Goal: Communication & Community: Answer question/provide support

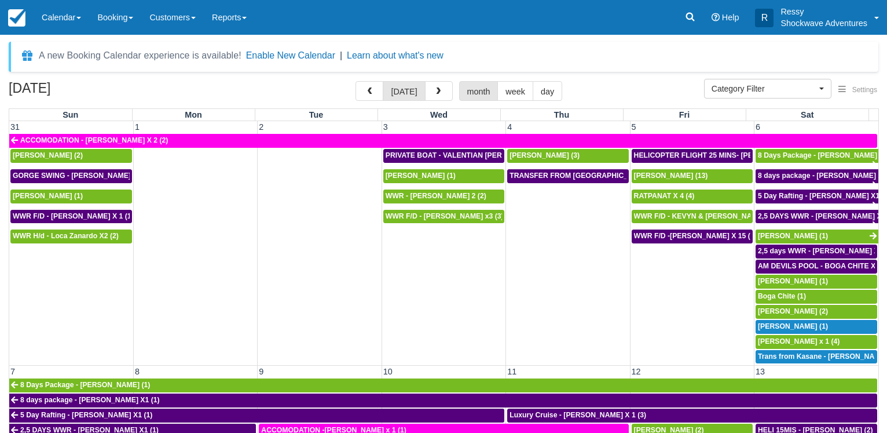
select select
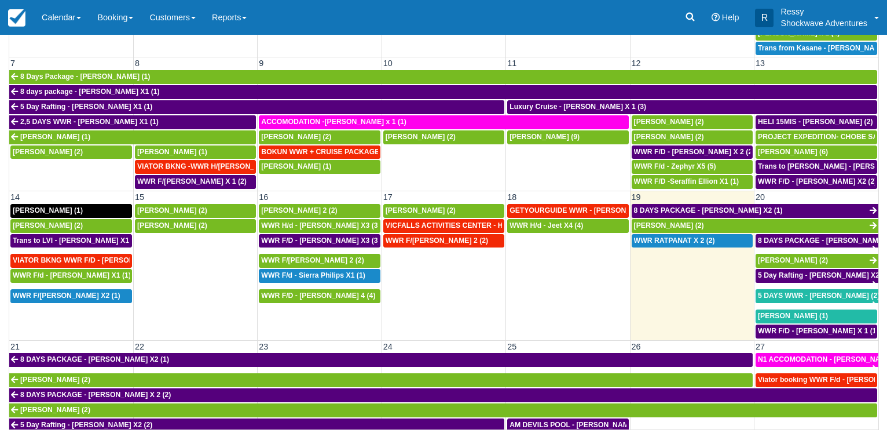
scroll to position [163, 0]
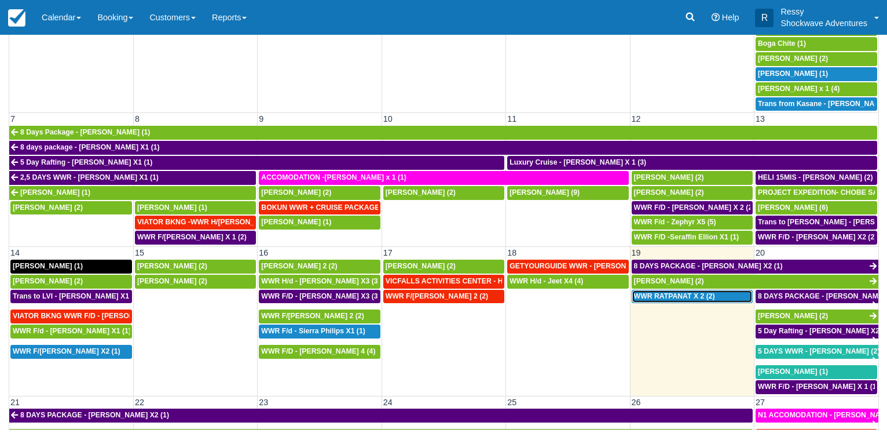
click at [717, 294] on div "WWR RATPANAT X 2 (2)" at bounding box center [692, 296] width 116 height 9
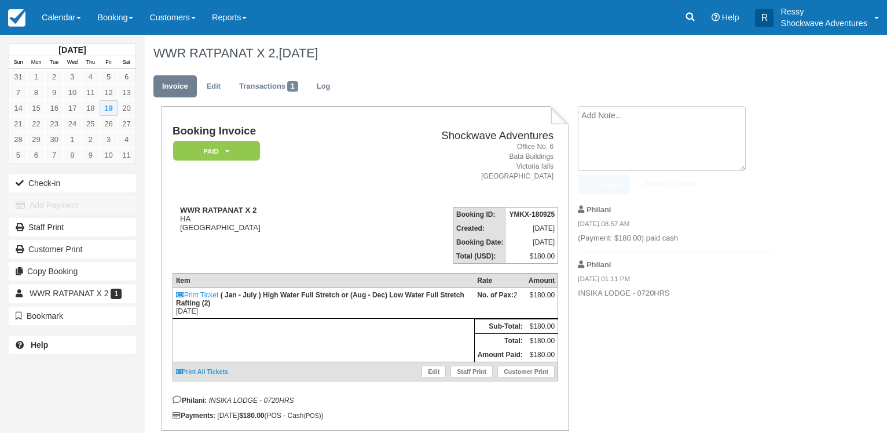
click at [624, 123] on textarea at bounding box center [662, 138] width 168 height 65
type textarea "taken to Shearwater"
click at [646, 182] on input "Show on invoice" at bounding box center [642, 182] width 8 height 8
checkbox input "true"
click at [617, 184] on button "Create" at bounding box center [604, 184] width 52 height 20
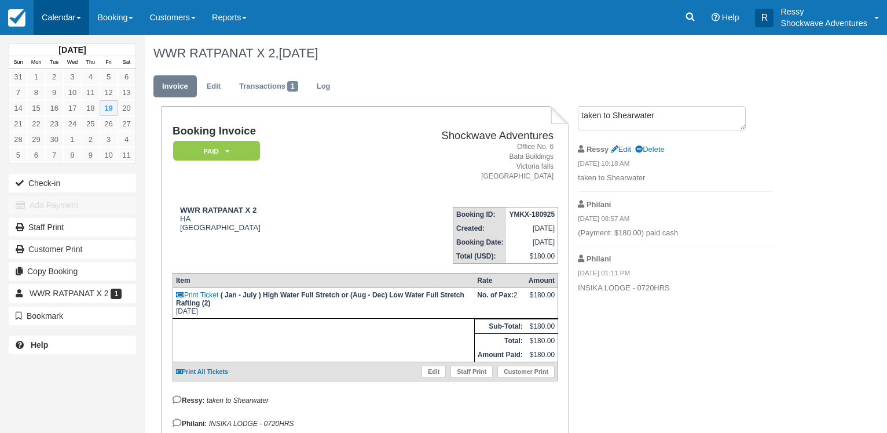
click at [53, 6] on link "Calendar" at bounding box center [62, 17] width 56 height 35
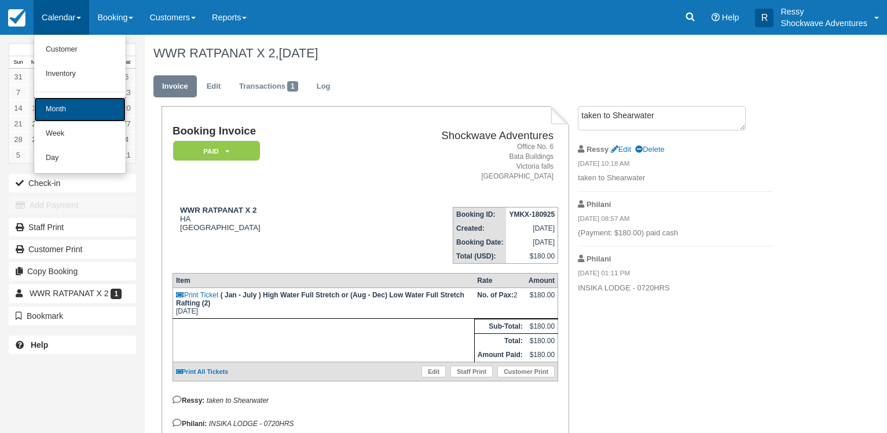
click at [78, 111] on link "Month" at bounding box center [79, 109] width 91 height 24
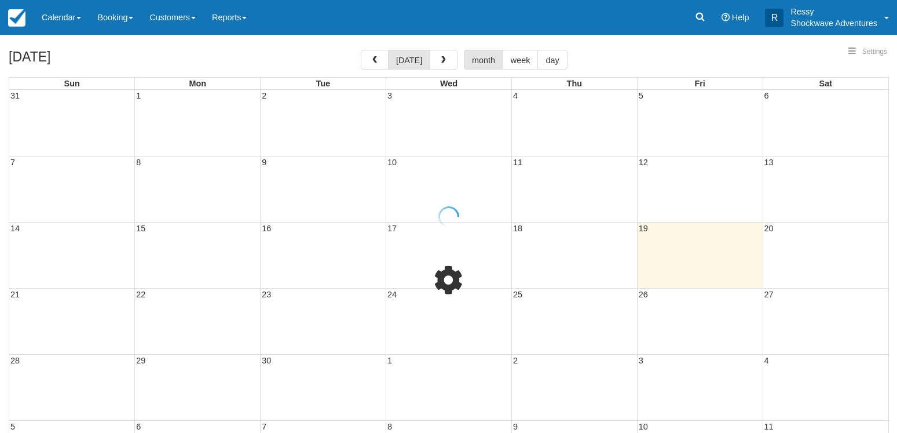
select select
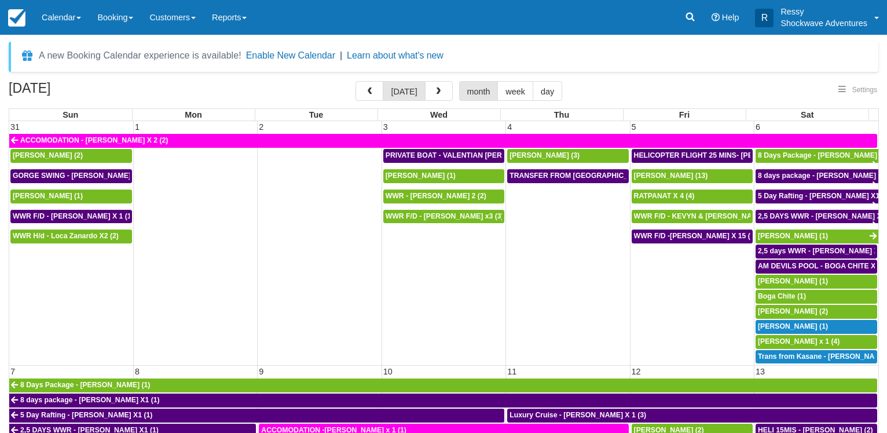
select select
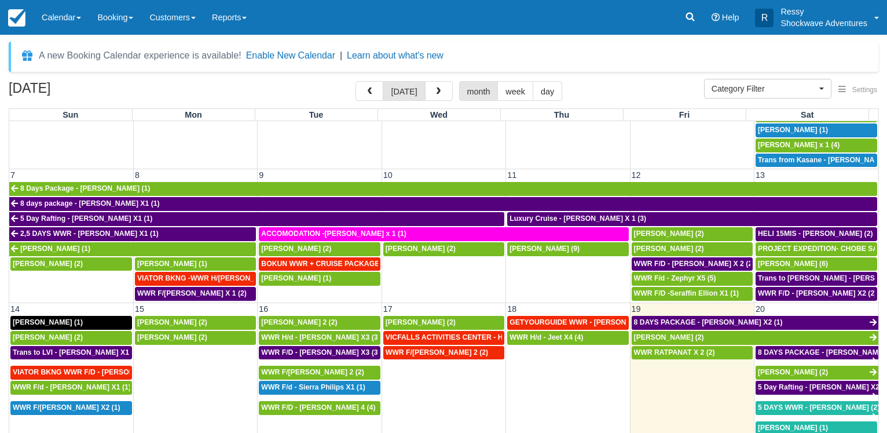
scroll to position [334, 0]
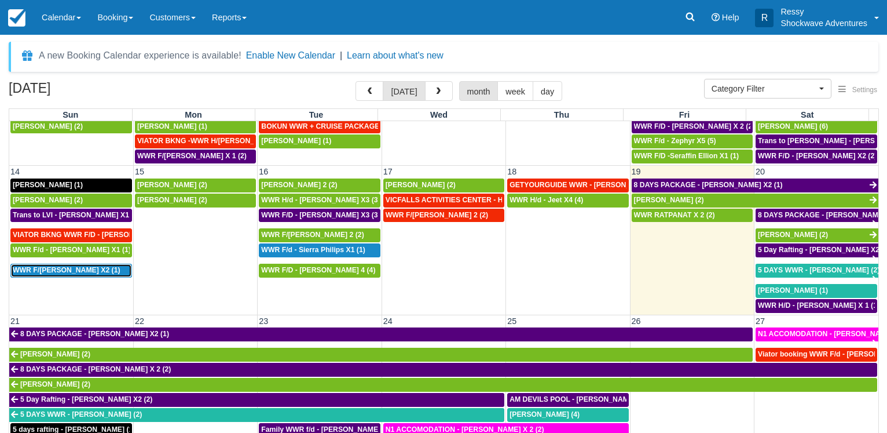
click at [75, 266] on span "WWR F/d - Wang X2 (1)" at bounding box center [67, 270] width 108 height 8
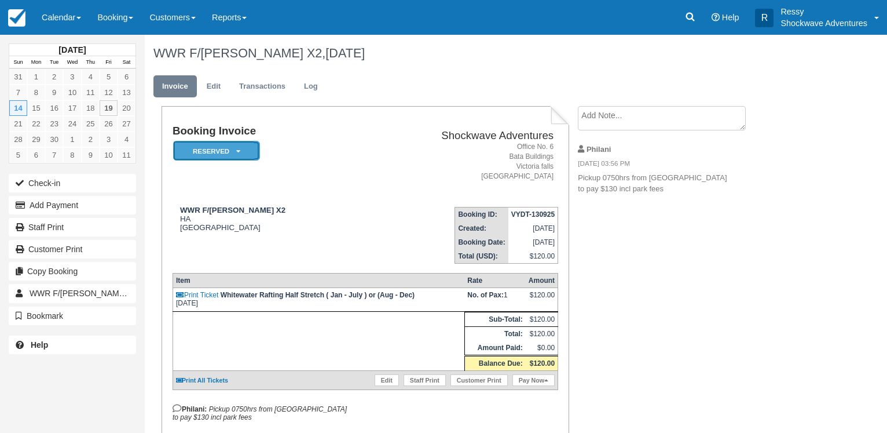
click at [242, 158] on em "Reserved" at bounding box center [216, 151] width 87 height 20
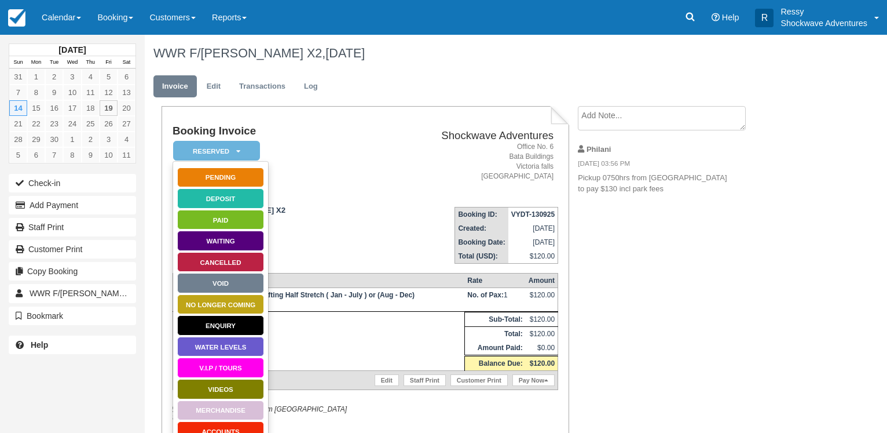
click at [620, 391] on div "Booking Invoice Reserved   Pending Deposit Paid Waiting Cancelled Void NO LONGE…" at bounding box center [463, 293] width 637 height 374
click at [70, 13] on link "Calendar" at bounding box center [62, 17] width 56 height 35
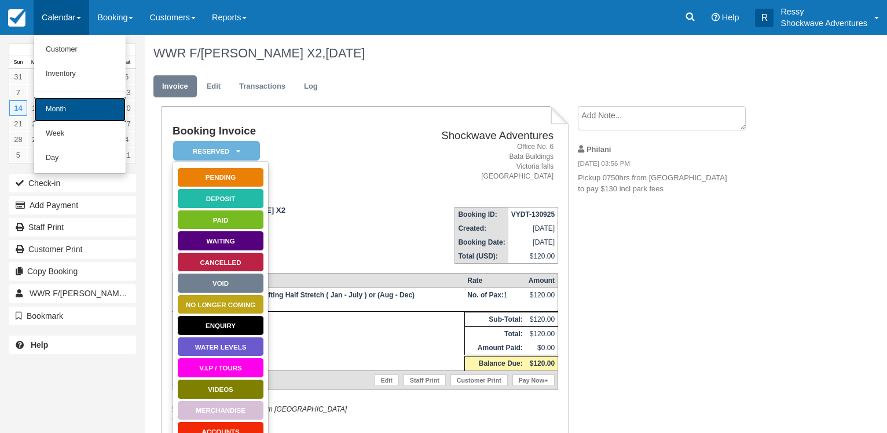
click at [53, 105] on link "Month" at bounding box center [79, 109] width 91 height 24
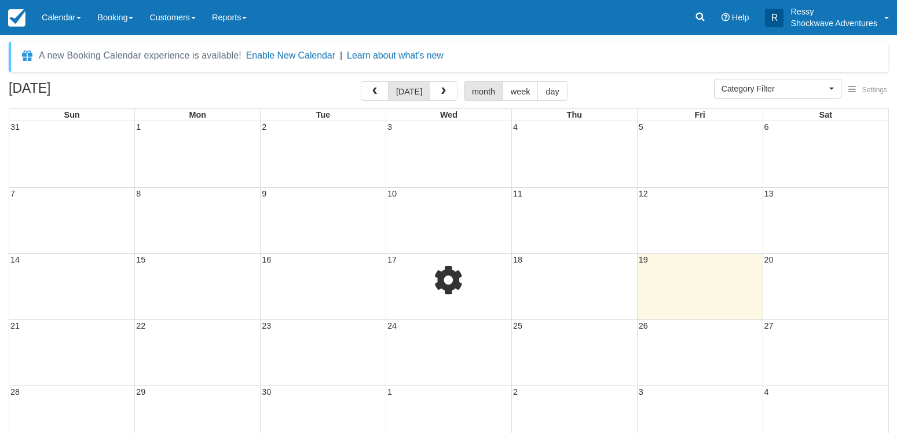
select select
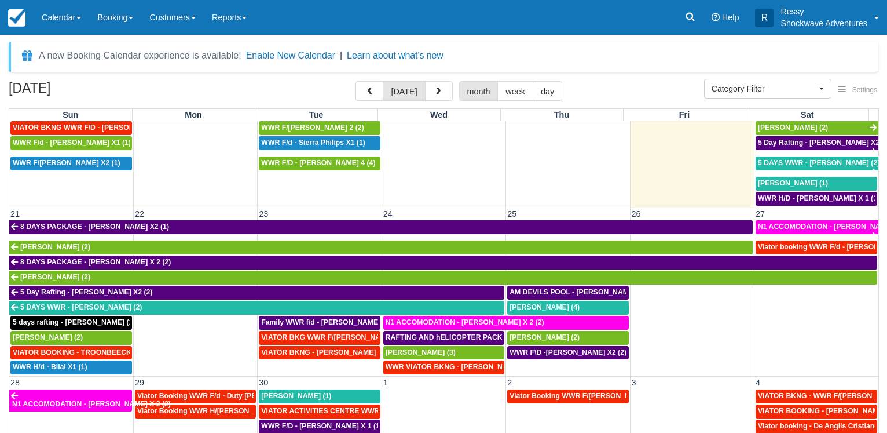
scroll to position [274, 0]
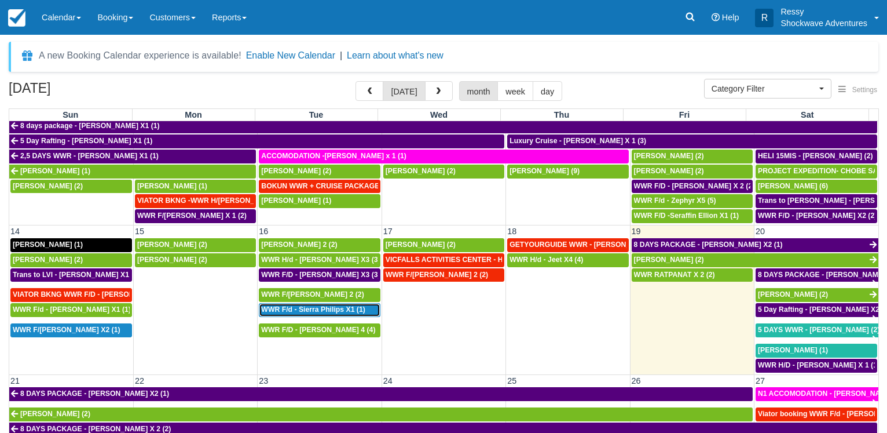
click at [349, 305] on span "WWR F/d - Sierra Philips X1 (1)" at bounding box center [313, 309] width 104 height 8
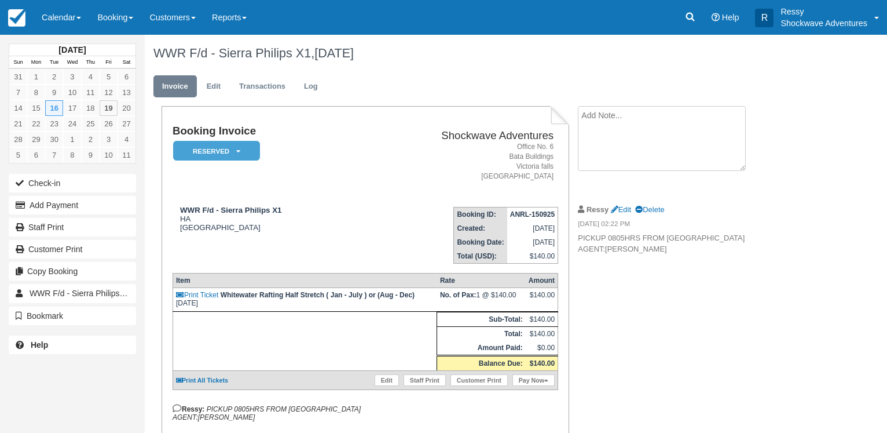
click at [635, 123] on textarea at bounding box center [662, 138] width 168 height 65
type textarea "s"
type textarea "To set off with cruise clients"
click at [643, 181] on input "Show on invoice" at bounding box center [642, 182] width 8 height 8
checkbox input "true"
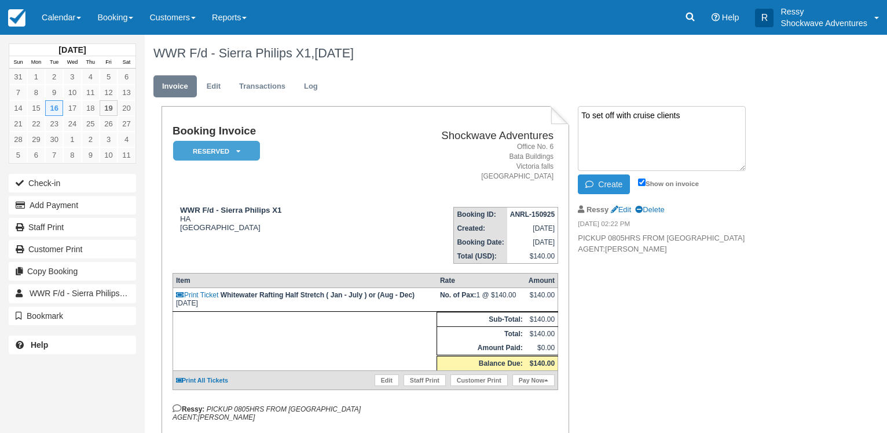
click at [615, 182] on button "Create" at bounding box center [604, 184] width 52 height 20
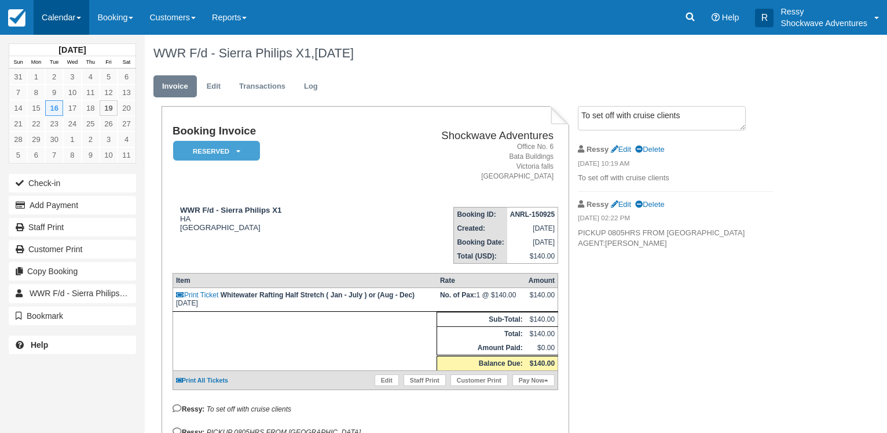
click at [71, 17] on link "Calendar" at bounding box center [62, 17] width 56 height 35
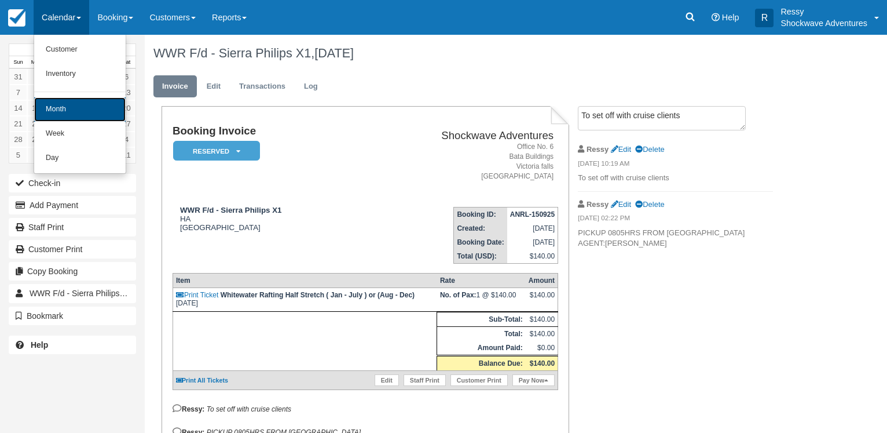
click at [71, 111] on link "Month" at bounding box center [79, 109] width 91 height 24
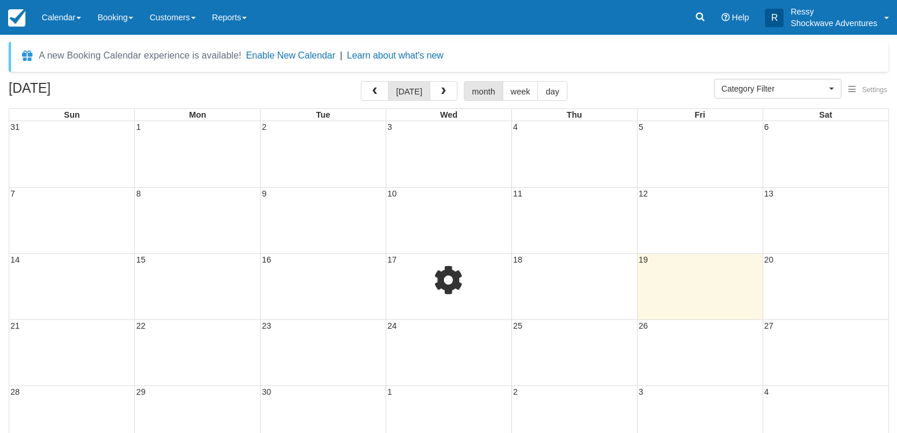
select select
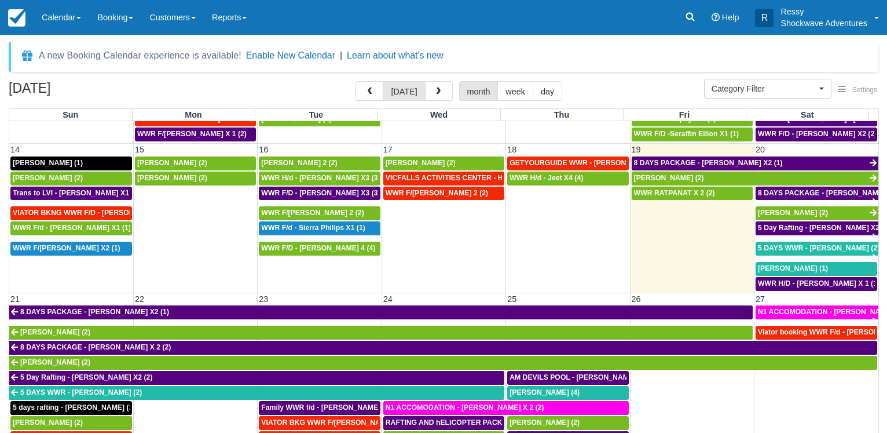
scroll to position [329, 0]
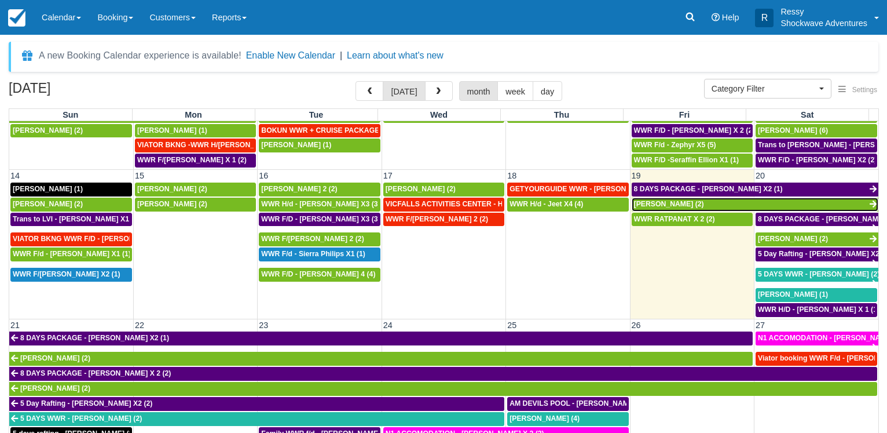
click at [664, 200] on span "[PERSON_NAME] (2)" at bounding box center [669, 204] width 70 height 8
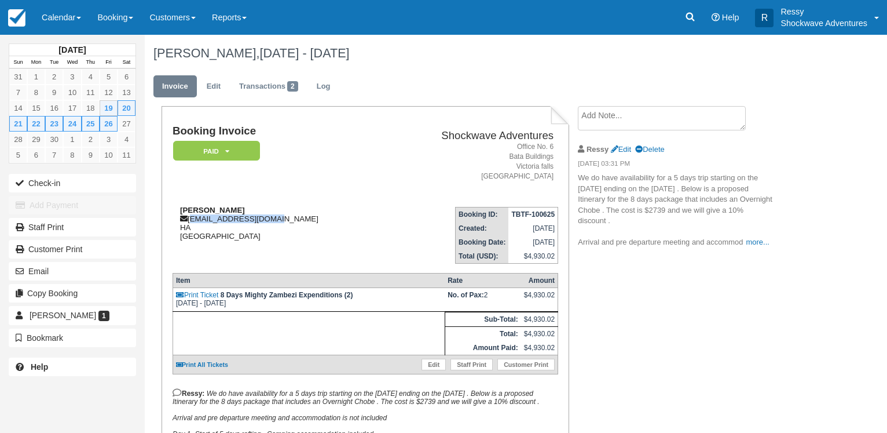
drag, startPoint x: 276, startPoint y: 218, endPoint x: 190, endPoint y: 224, distance: 86.5
click at [190, 224] on div "Cynthia Sharpe cvsharpe@pacbell.net HA United States" at bounding box center [278, 223] width 210 height 35
copy div "cvsharpe@pacbell.net"
click at [71, 20] on link "Calendar" at bounding box center [62, 17] width 56 height 35
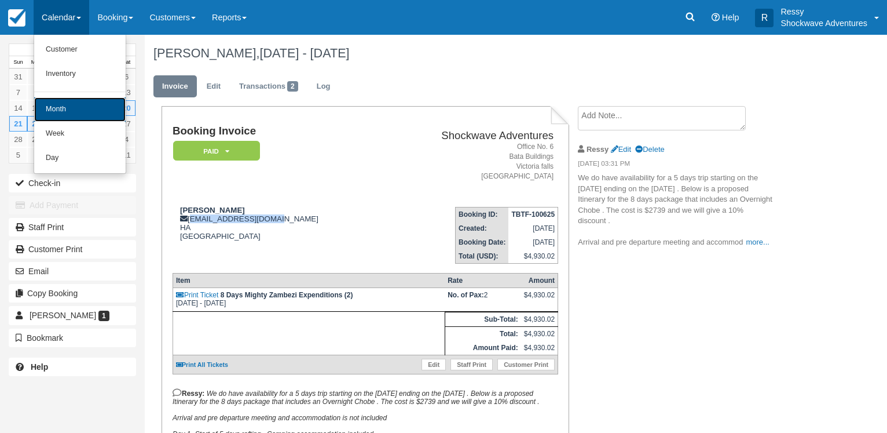
click at [60, 113] on link "Month" at bounding box center [79, 109] width 91 height 24
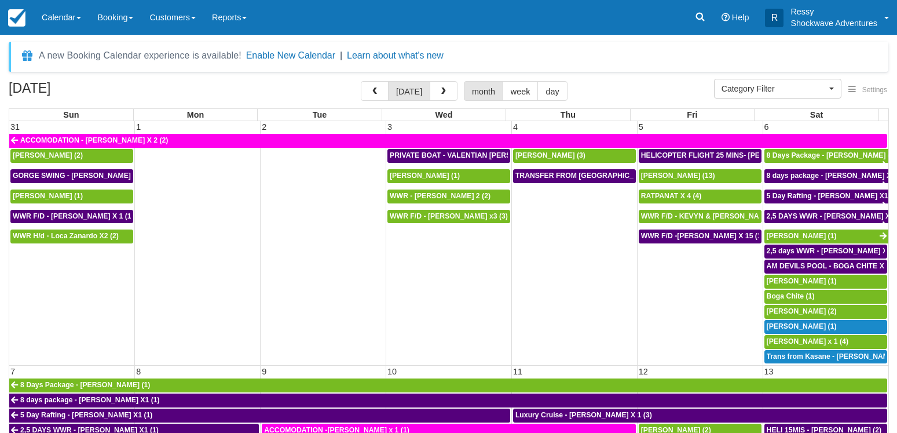
select select
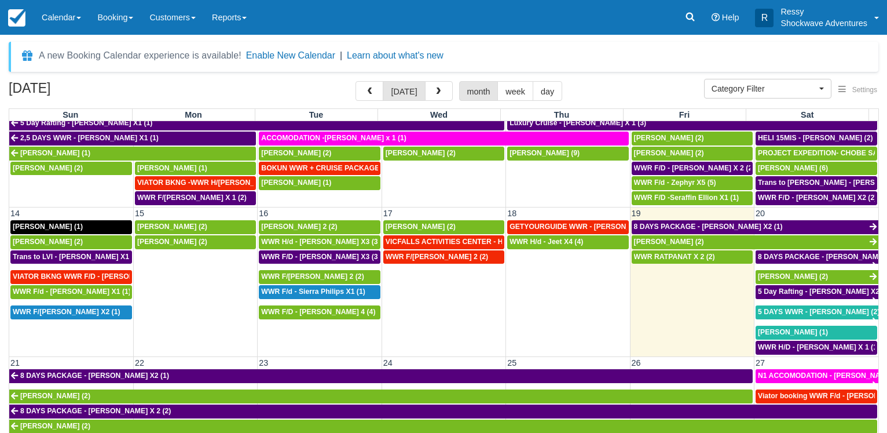
scroll to position [278, 0]
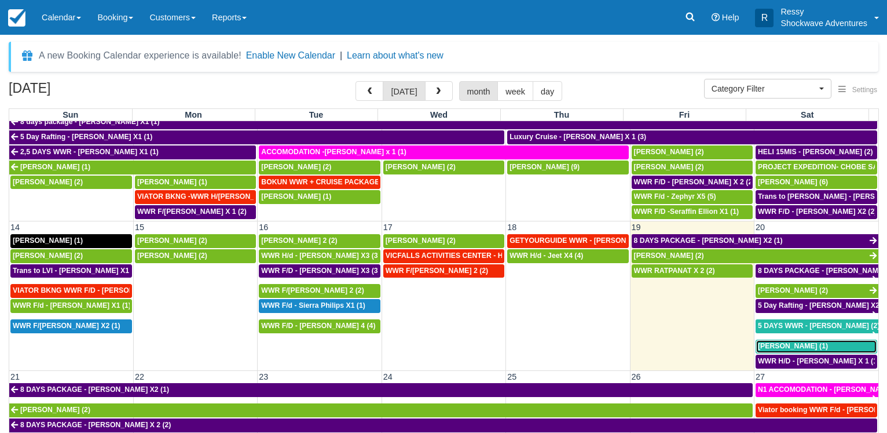
click at [804, 342] on span "[PERSON_NAME] (1)" at bounding box center [793, 346] width 70 height 8
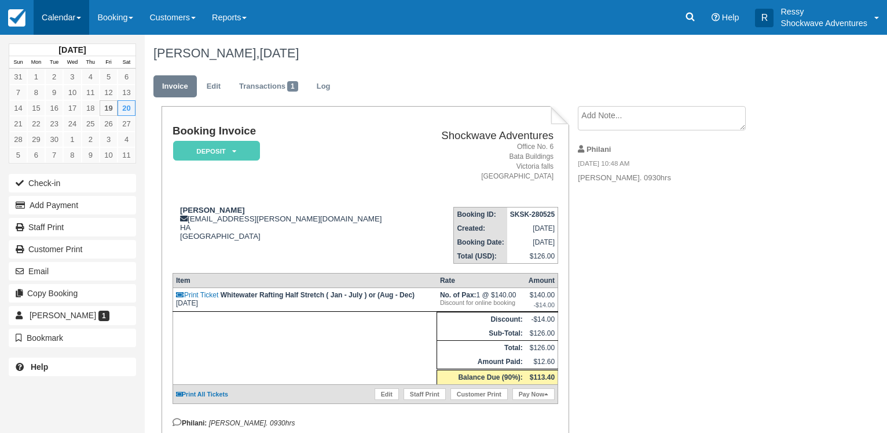
click at [72, 17] on link "Calendar" at bounding box center [62, 17] width 56 height 35
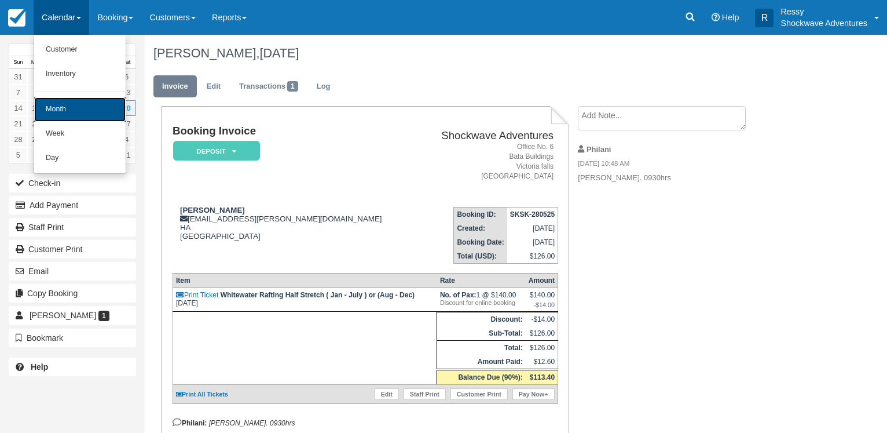
click at [76, 113] on link "Month" at bounding box center [79, 109] width 91 height 24
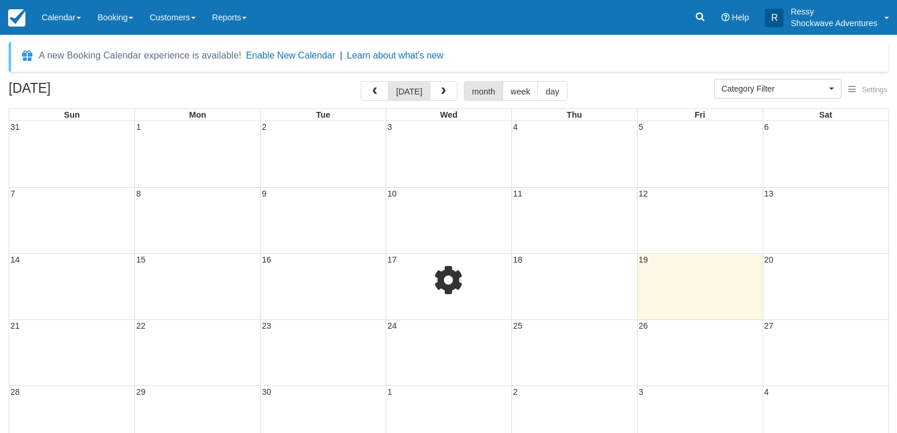
select select
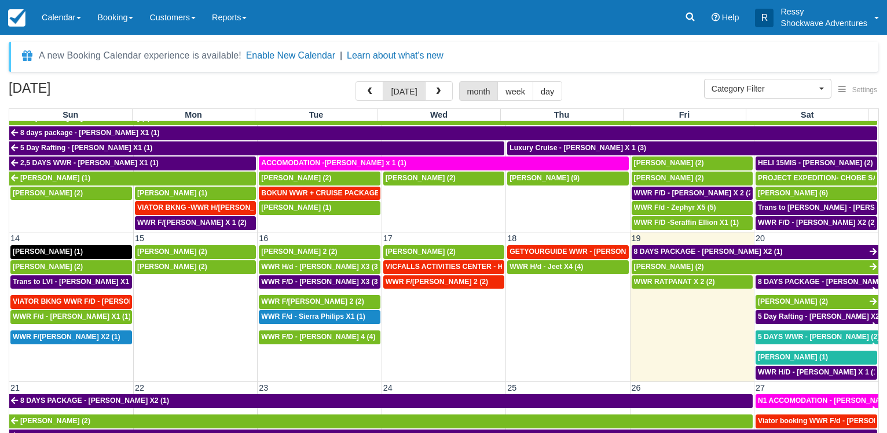
scroll to position [334, 0]
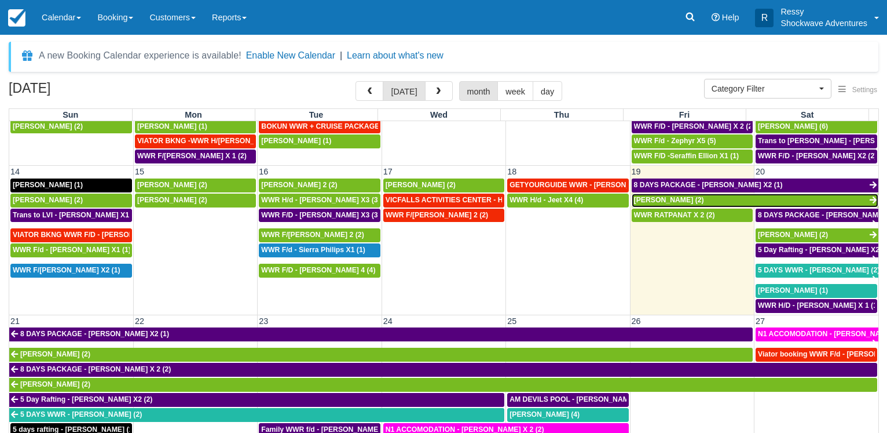
click at [646, 196] on span "Cynthia Sharpe (2)" at bounding box center [669, 200] width 70 height 8
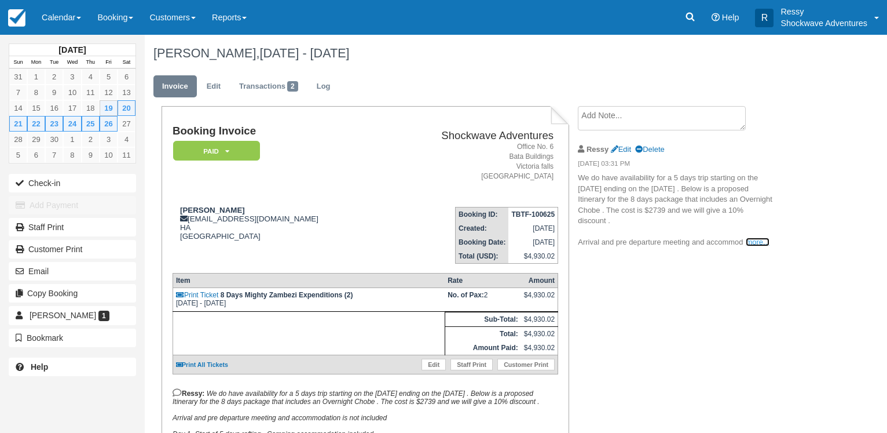
click at [752, 242] on link "more..." at bounding box center [757, 241] width 23 height 9
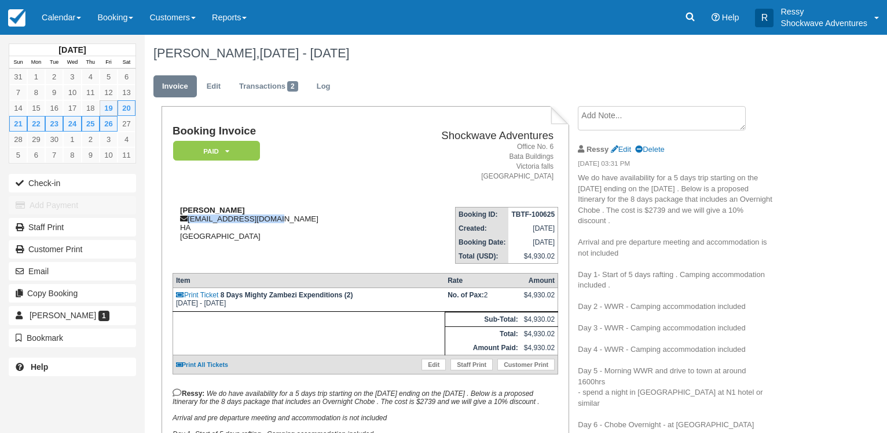
drag, startPoint x: 267, startPoint y: 217, endPoint x: 188, endPoint y: 224, distance: 79.6
click at [188, 224] on div "Cynthia Sharpe cvsharpe@pacbell.net HA United States" at bounding box center [278, 223] width 210 height 35
copy div "cvsharpe@pacbell.net"
click at [72, 23] on link "Calendar" at bounding box center [62, 17] width 56 height 35
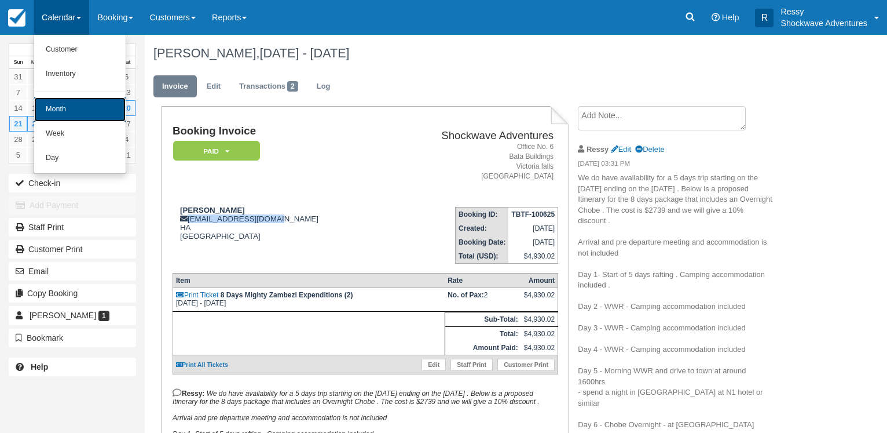
click at [83, 111] on link "Month" at bounding box center [79, 109] width 91 height 24
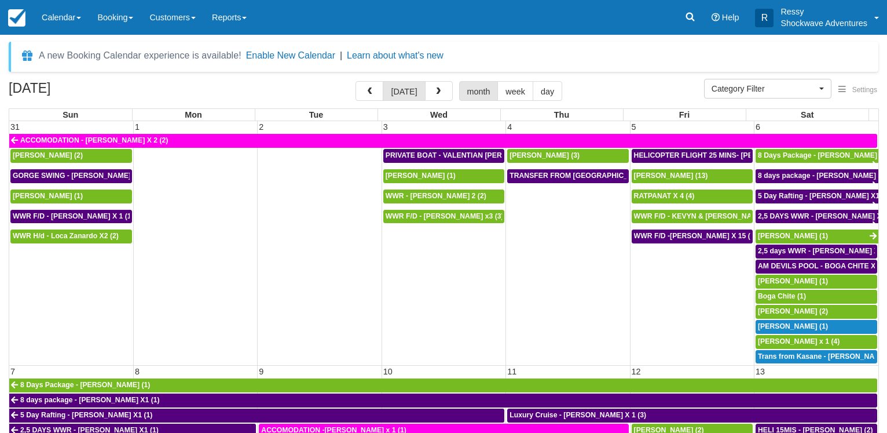
select select
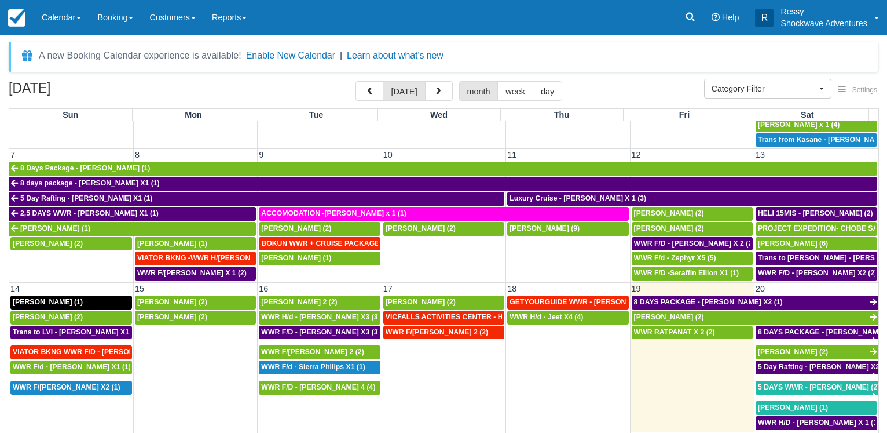
scroll to position [222, 0]
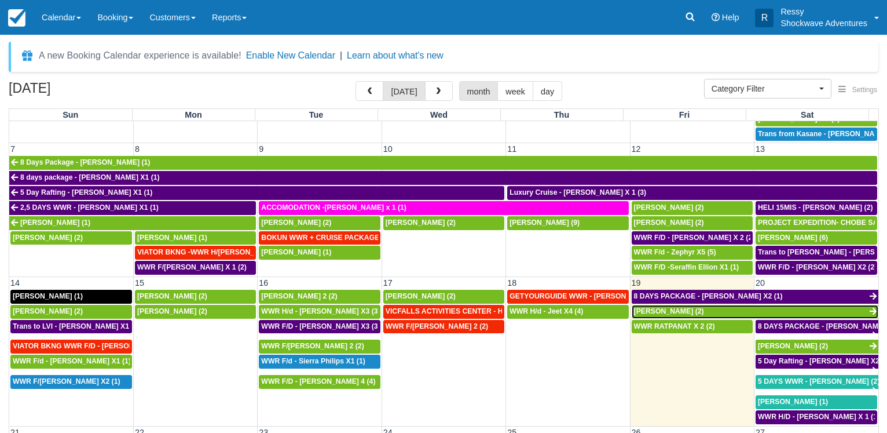
click at [682, 309] on span "[PERSON_NAME] (2)" at bounding box center [669, 311] width 70 height 8
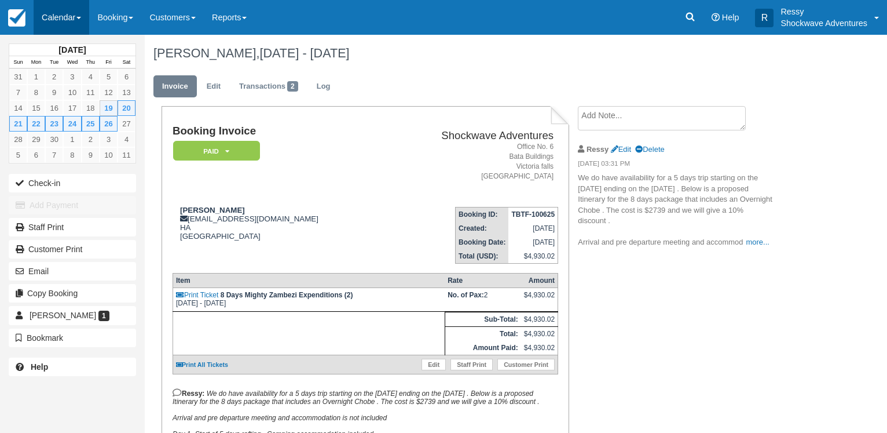
click at [65, 17] on link "Calendar" at bounding box center [62, 17] width 56 height 35
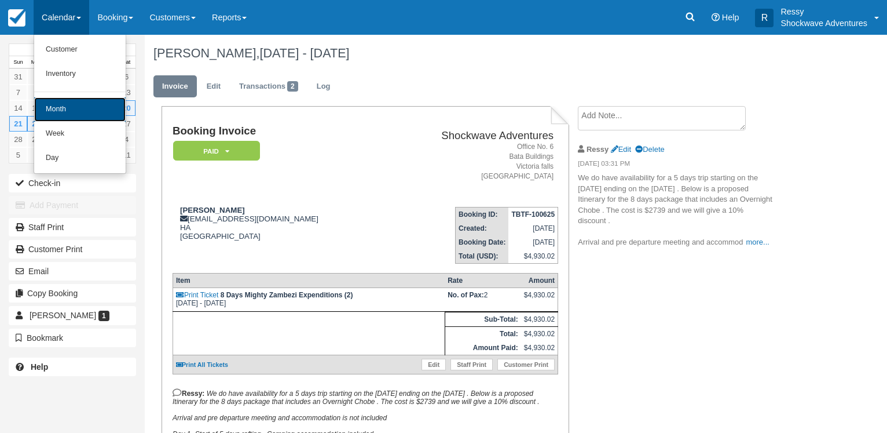
click at [65, 113] on link "Month" at bounding box center [79, 109] width 91 height 24
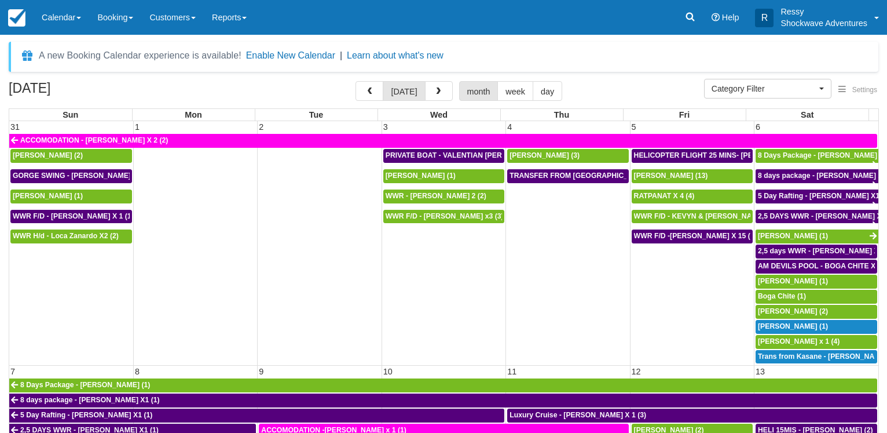
select select
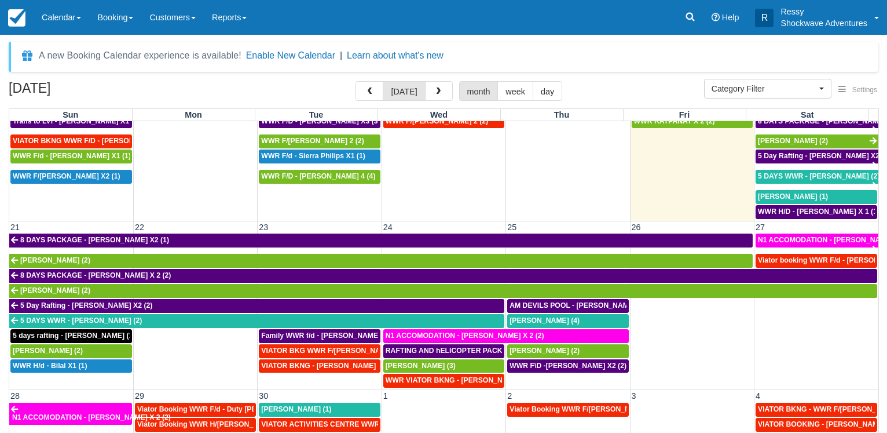
scroll to position [441, 0]
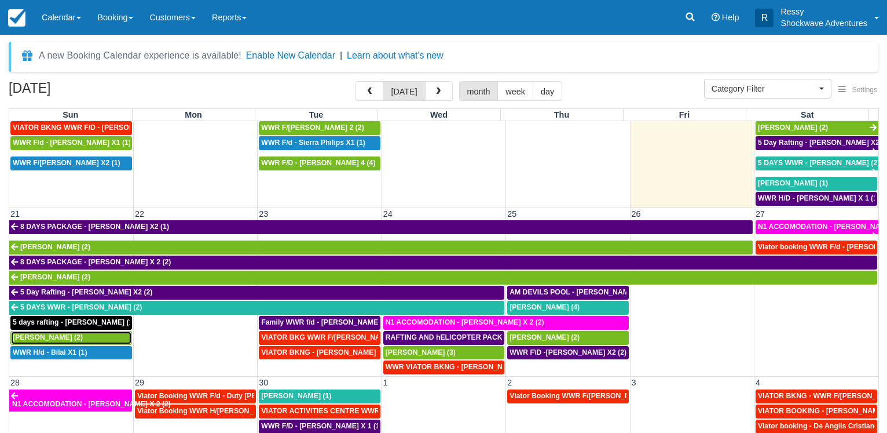
click at [71, 335] on span "Michelle Knesbach (2)" at bounding box center [48, 337] width 70 height 8
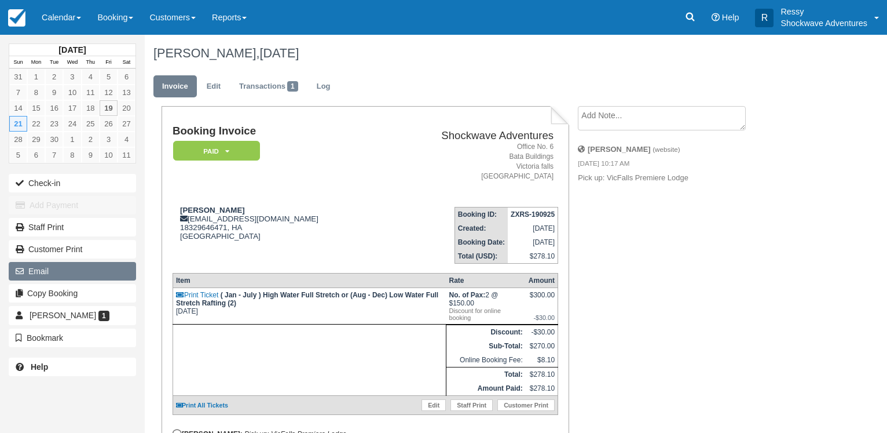
click at [65, 270] on button "Email" at bounding box center [72, 271] width 127 height 19
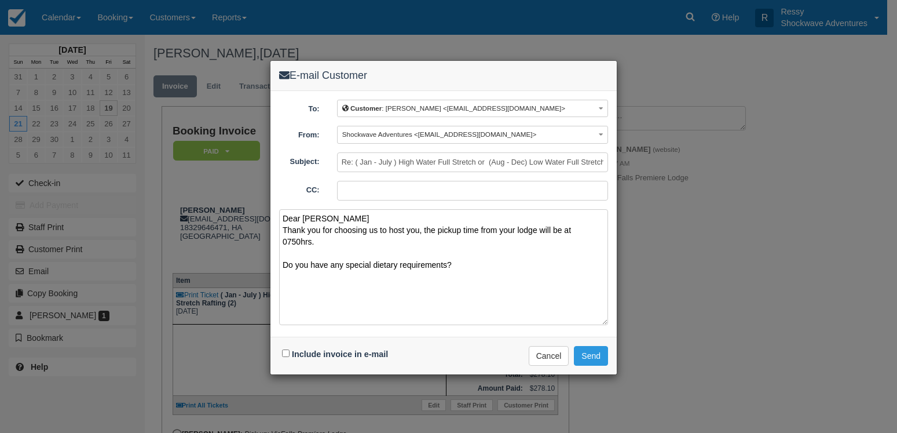
paste textarea "Inclusions Buffet lunch included Free drinks included Free hotel pickup and dro…"
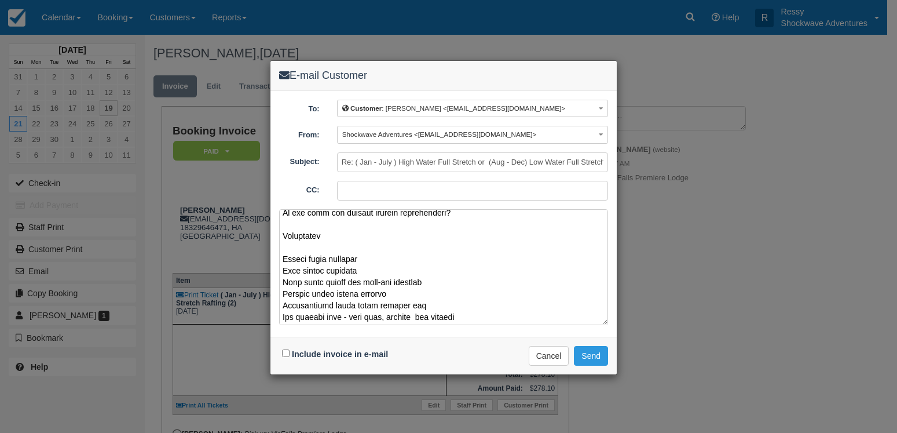
scroll to position [18, 0]
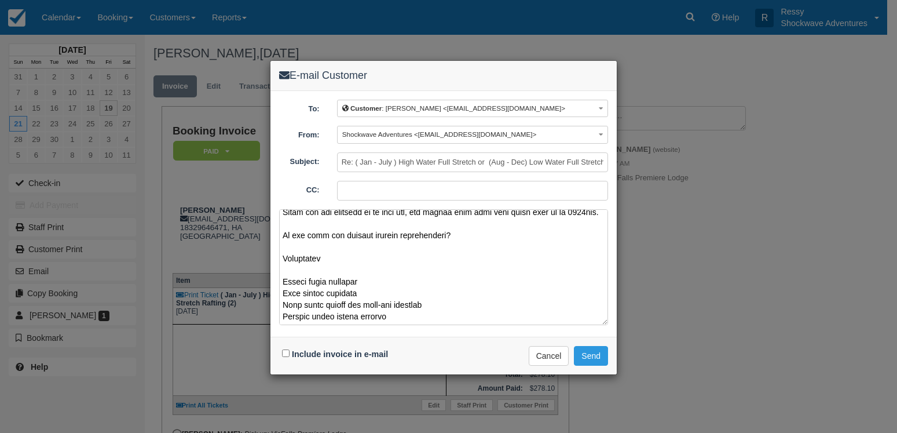
click at [455, 246] on textarea at bounding box center [443, 267] width 329 height 116
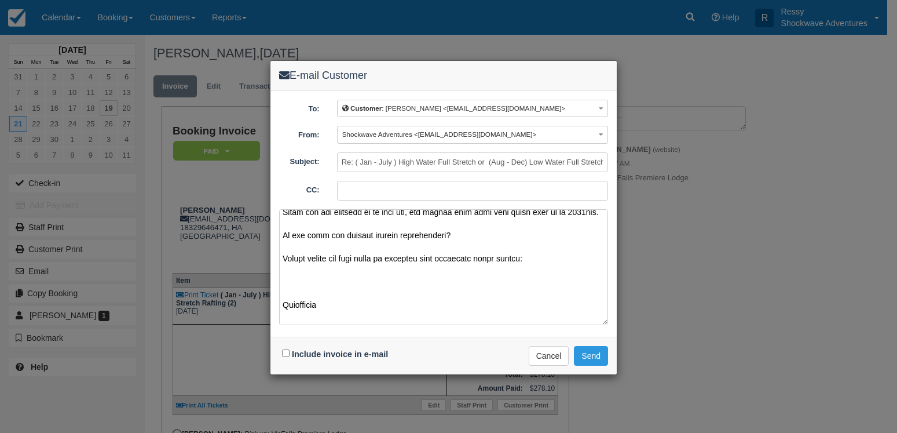
paste textarea "[URL][DOMAIN_NAME]"
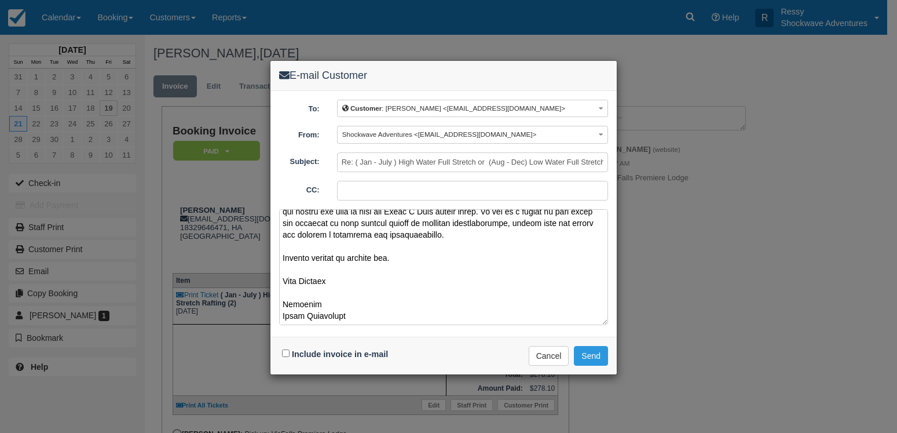
scroll to position [690, 0]
type textarea "Dear [PERSON_NAME] Thank you for choosing us to host you, the pickup time from …"
click at [592, 353] on button "Send" at bounding box center [591, 356] width 34 height 20
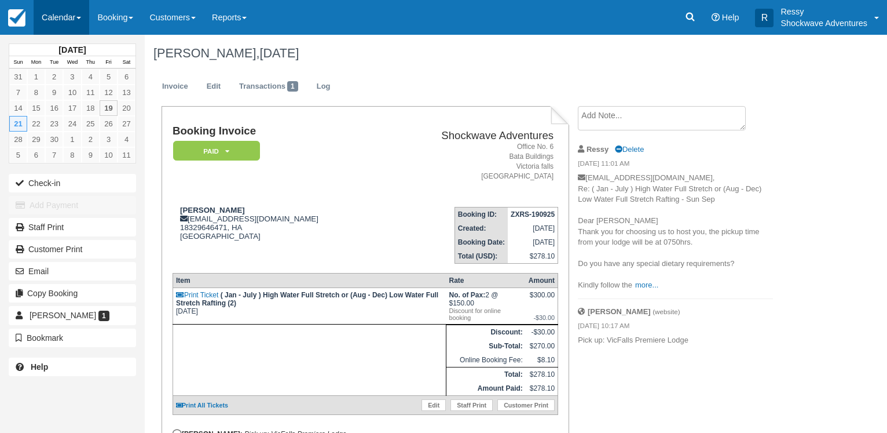
click at [71, 9] on link "Calendar" at bounding box center [62, 17] width 56 height 35
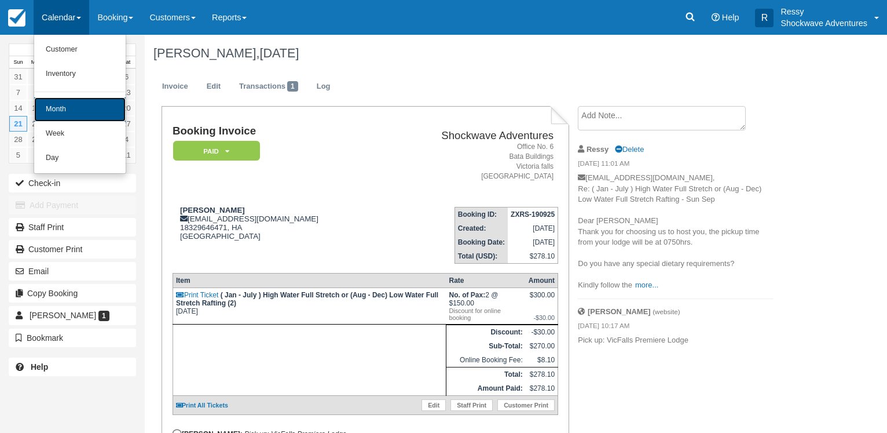
click at [75, 113] on link "Month" at bounding box center [79, 109] width 91 height 24
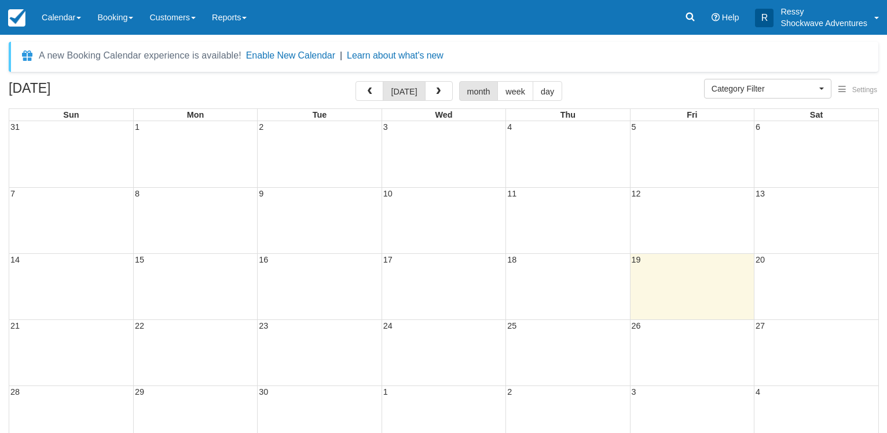
select select
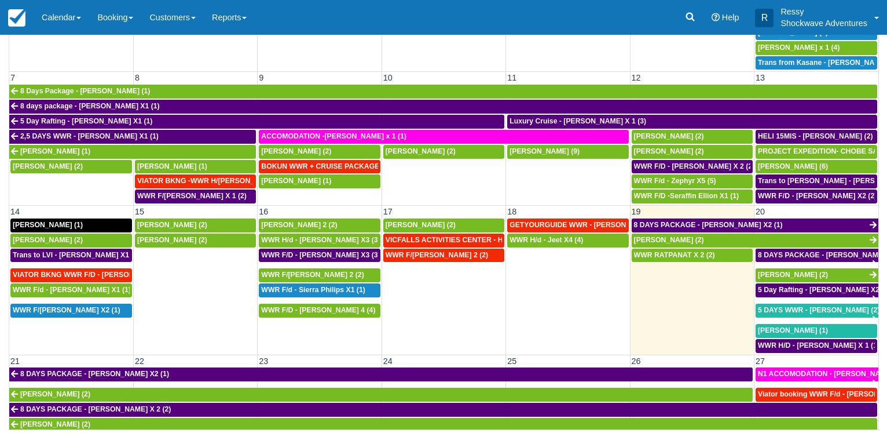
scroll to position [218, 0]
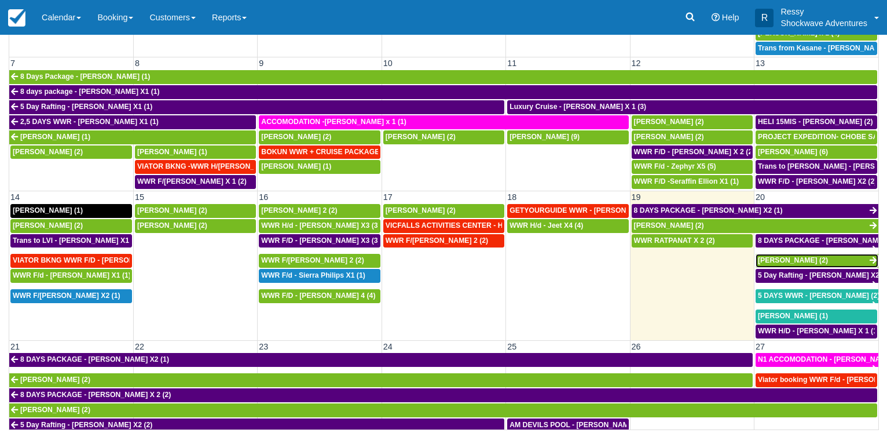
click at [780, 257] on span "[PERSON_NAME] (2)" at bounding box center [793, 260] width 70 height 8
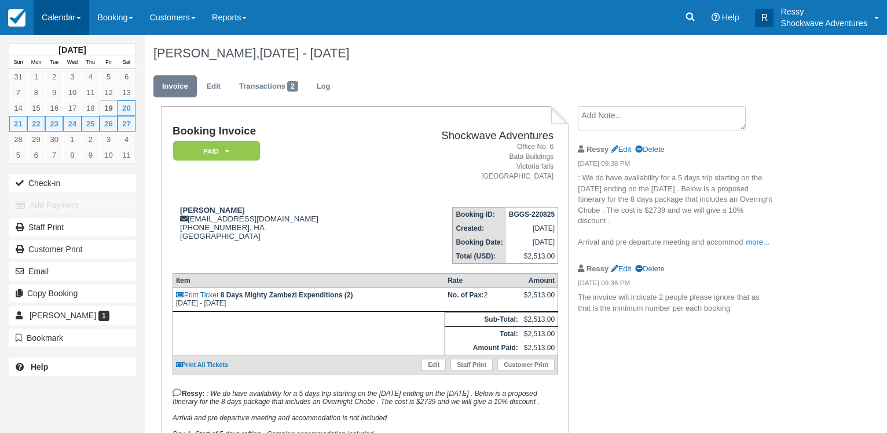
click at [54, 14] on link "Calendar" at bounding box center [62, 17] width 56 height 35
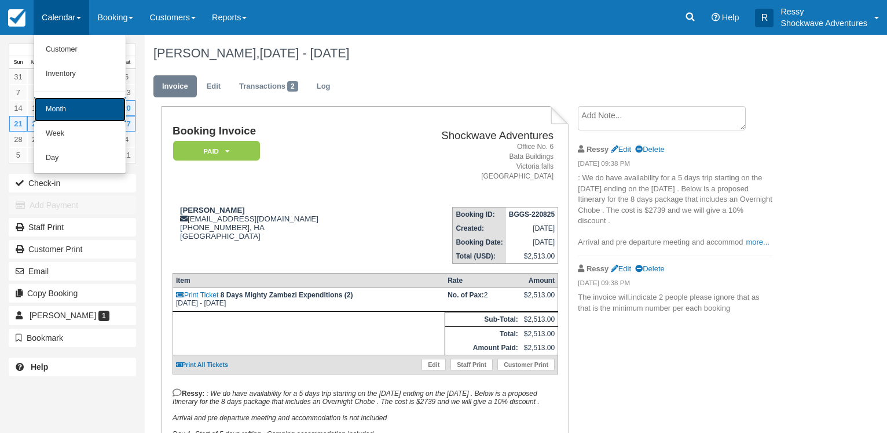
click at [75, 111] on link "Month" at bounding box center [79, 109] width 91 height 24
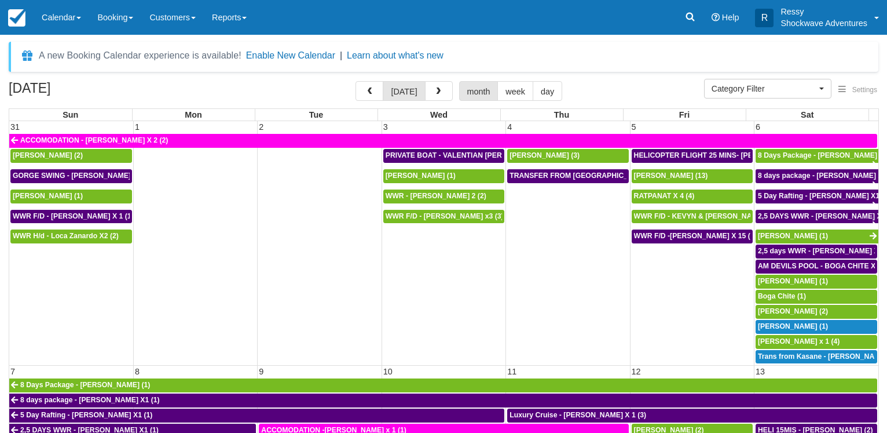
select select
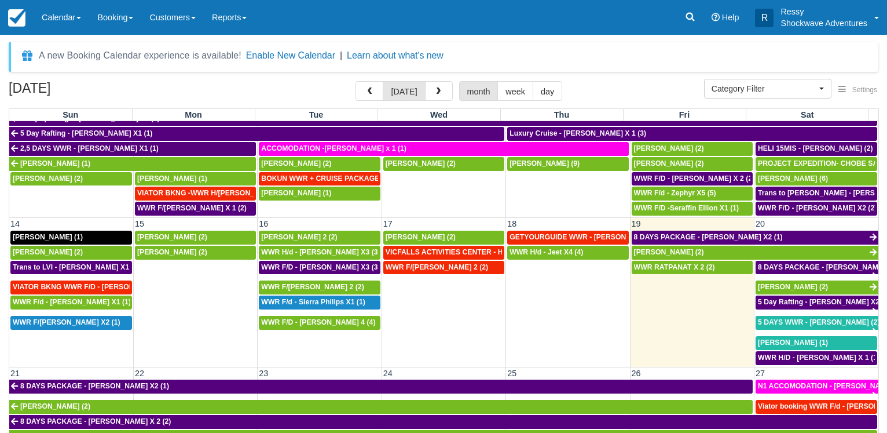
scroll to position [334, 0]
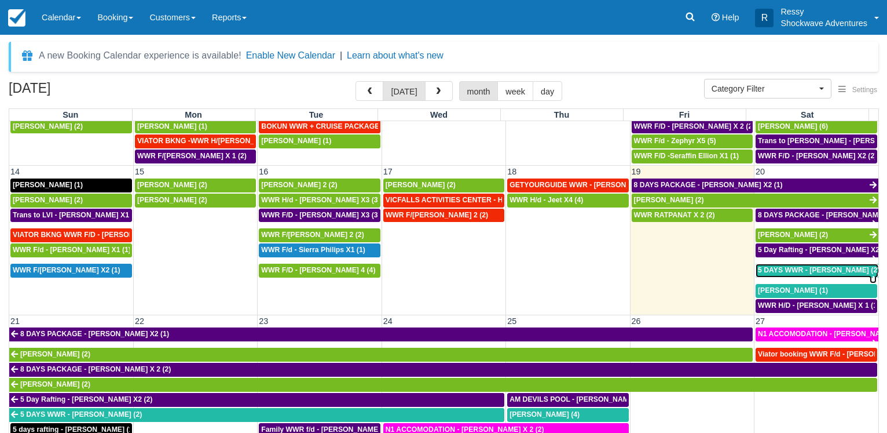
click at [811, 268] on span "5 DAYS WWR - [PERSON_NAME] (2)" at bounding box center [819, 270] width 122 height 8
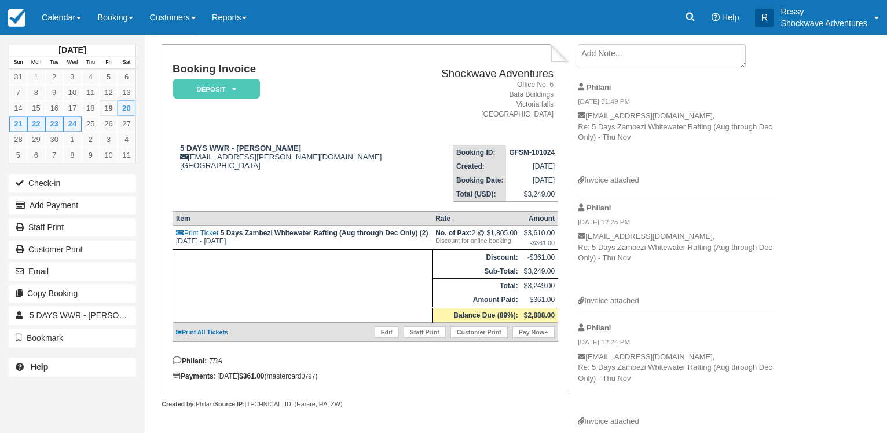
scroll to position [59, 0]
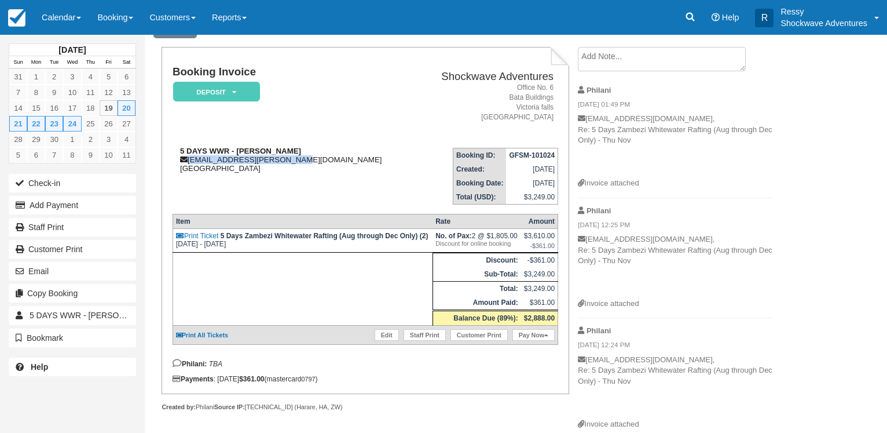
drag, startPoint x: 292, startPoint y: 160, endPoint x: 186, endPoint y: 159, distance: 106.0
click at [186, 159] on div "5 DAYS WWR - Graeme Edgerton graeme.edgerton@gmail.com Australia" at bounding box center [295, 160] width 244 height 26
copy div "graeme.edgerton@gmail.com"
click at [76, 21] on link "Calendar" at bounding box center [62, 17] width 56 height 35
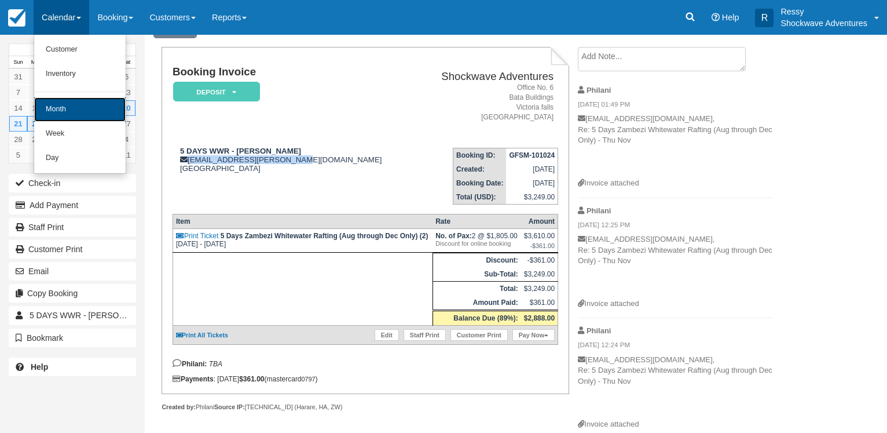
click at [96, 111] on link "Month" at bounding box center [79, 109] width 91 height 24
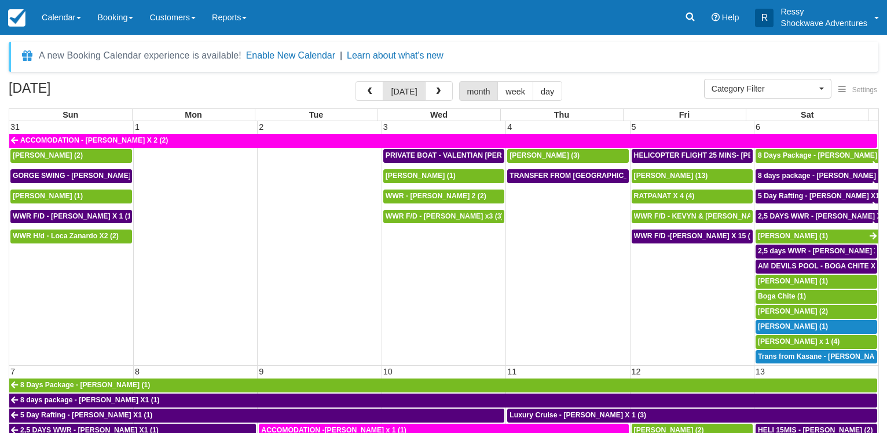
select select
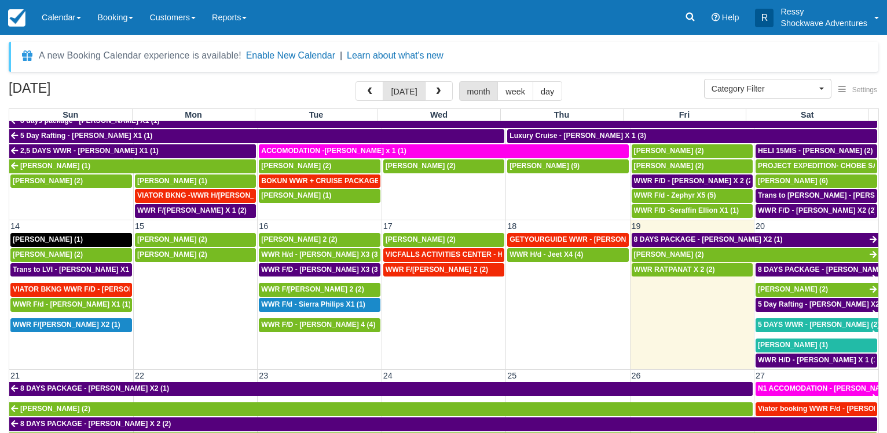
scroll to position [334, 0]
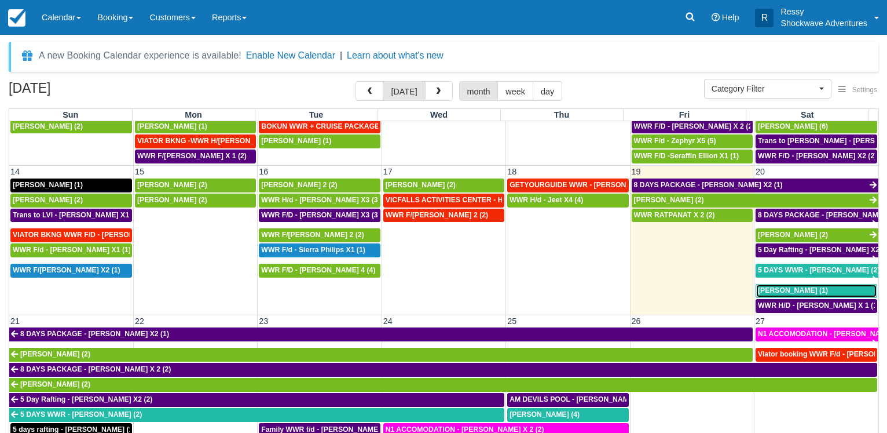
click at [792, 287] on span "[PERSON_NAME] (1)" at bounding box center [793, 290] width 70 height 8
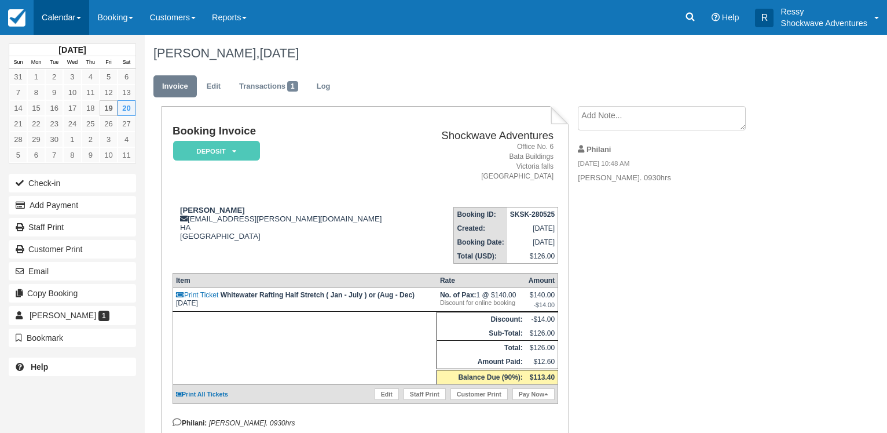
click at [52, 13] on link "Calendar" at bounding box center [62, 17] width 56 height 35
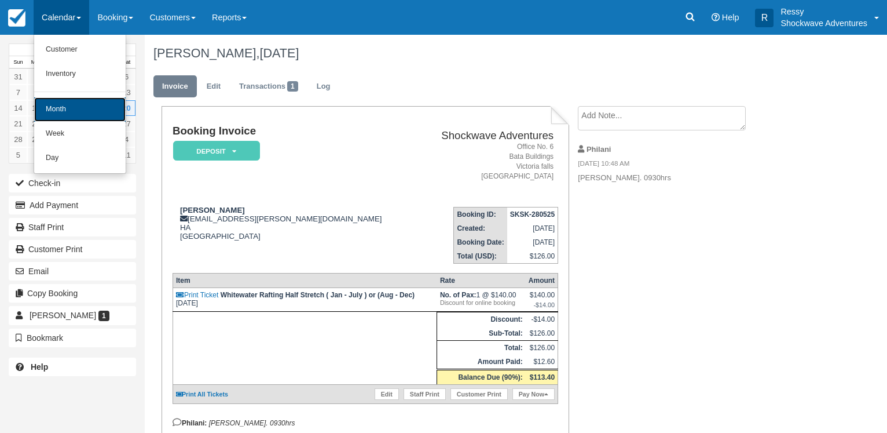
click at [71, 113] on link "Month" at bounding box center [79, 109] width 91 height 24
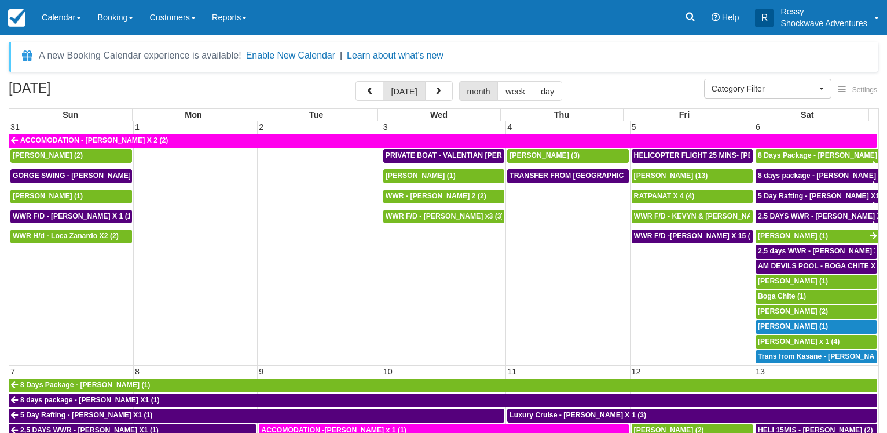
select select
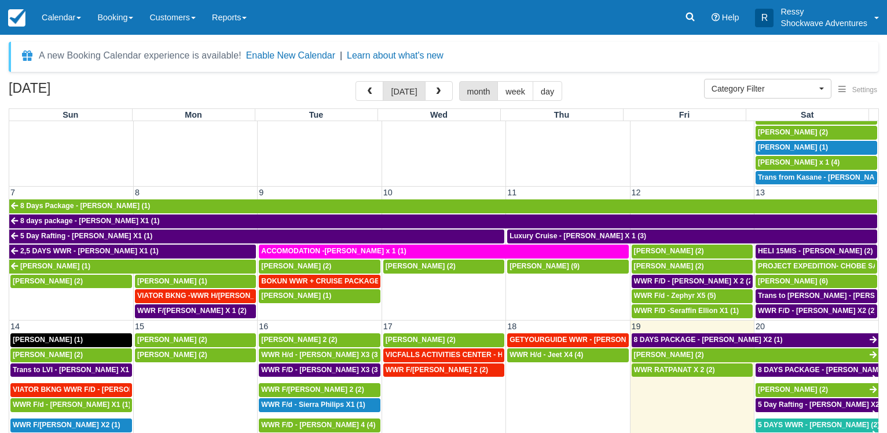
scroll to position [278, 0]
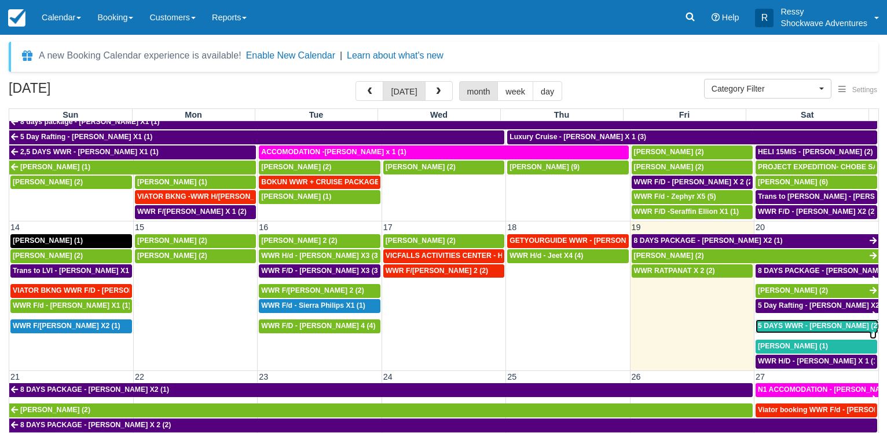
click at [832, 322] on span "5 DAYS WWR - [PERSON_NAME] (2)" at bounding box center [819, 325] width 122 height 8
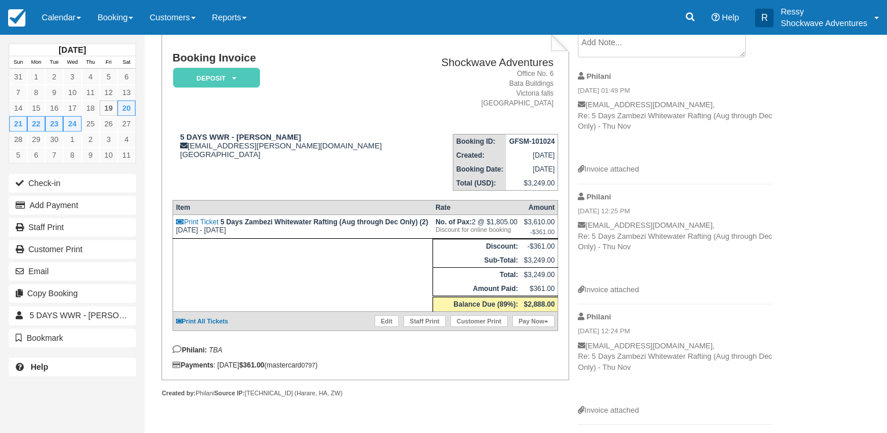
scroll to position [236, 0]
